Goal: Find contact information: Find contact information

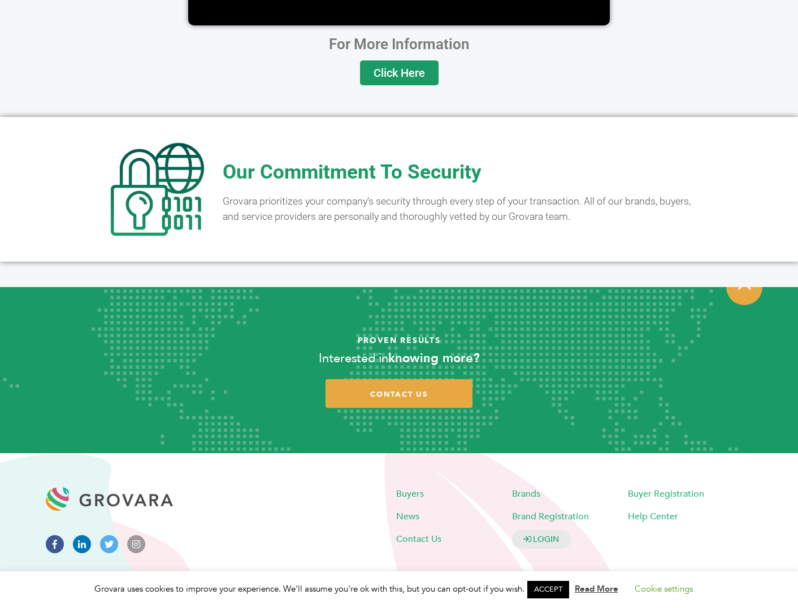
scroll to position [2047, 0]
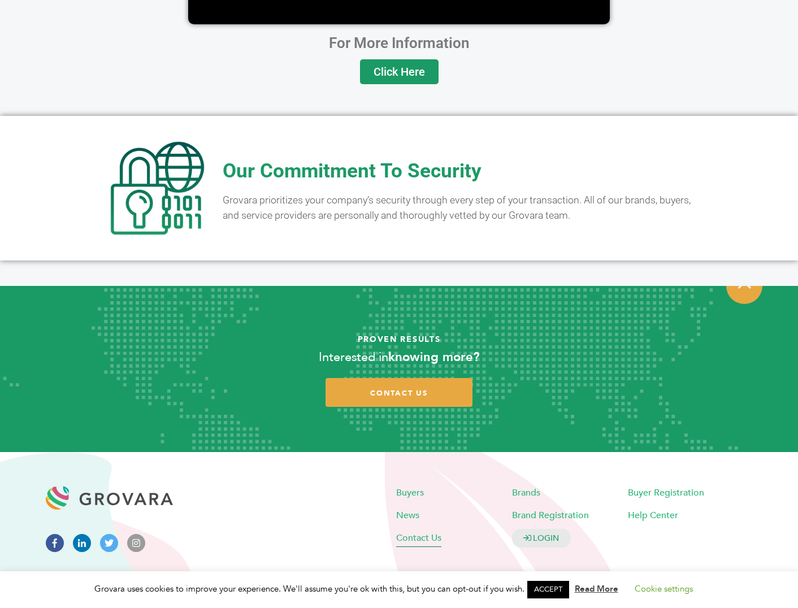
click at [437, 532] on span "Contact Us" at bounding box center [418, 538] width 45 height 12
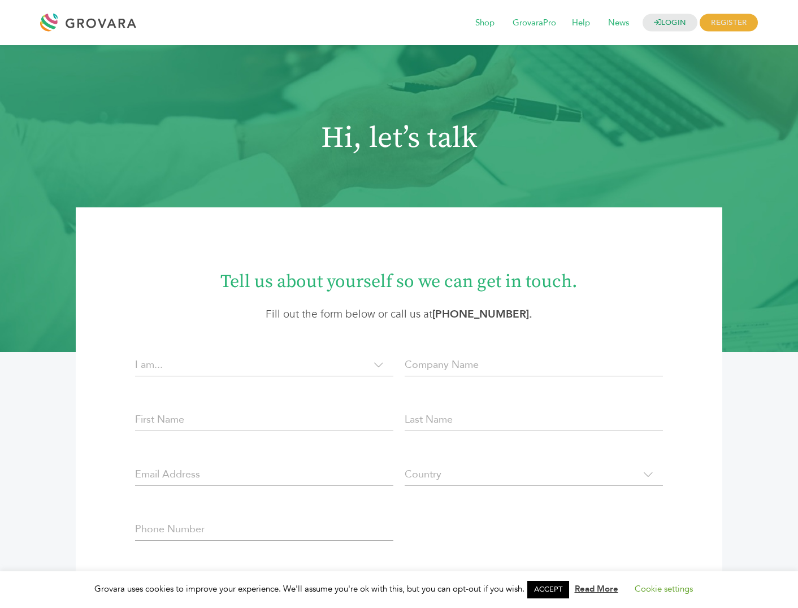
scroll to position [1126, 0]
